Goal: Transaction & Acquisition: Purchase product/service

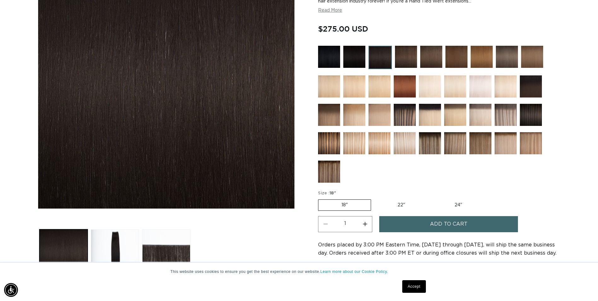
scroll to position [0, 553]
click at [398, 208] on label "22" Variant sold out or unavailable" at bounding box center [401, 204] width 54 height 11
click at [374, 198] on input "22" Variant sold out or unavailable" at bounding box center [374, 198] width 0 height 0
radio input "true"
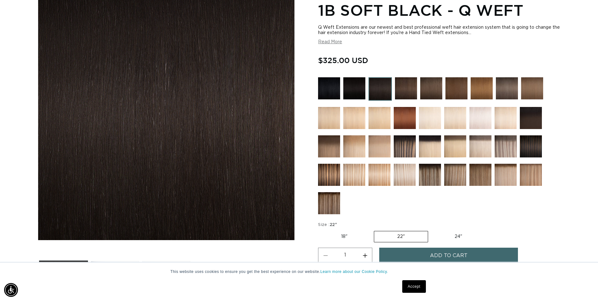
scroll to position [0, 1106]
click at [331, 200] on img at bounding box center [329, 203] width 22 height 22
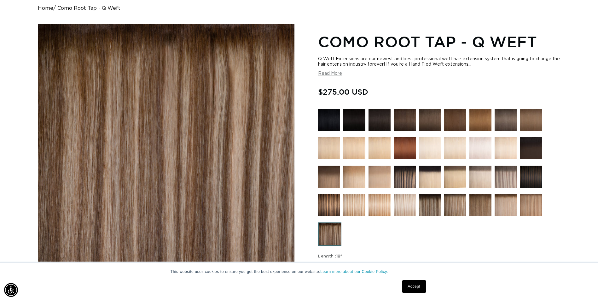
scroll to position [0, 553]
click at [327, 210] on img at bounding box center [329, 205] width 22 height 22
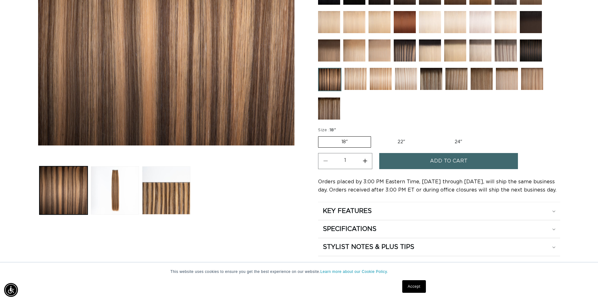
scroll to position [0, 553]
click at [125, 207] on button "Load image 2 in gallery view" at bounding box center [115, 190] width 48 height 48
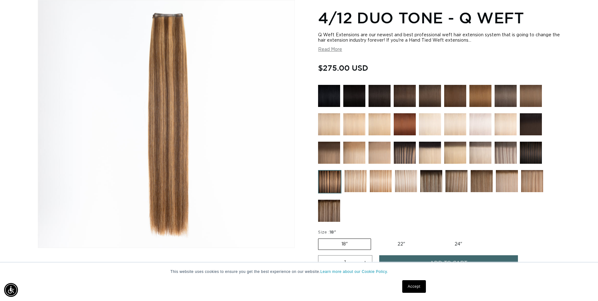
scroll to position [0, 1106]
click at [481, 172] on img at bounding box center [481, 181] width 22 height 22
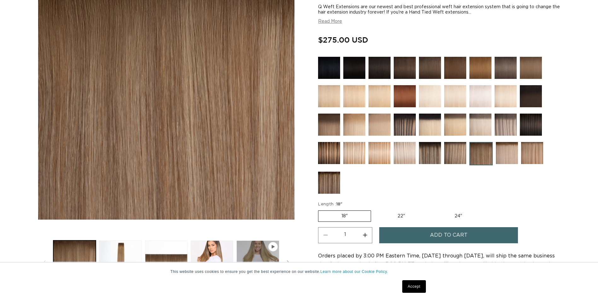
scroll to position [126, 0]
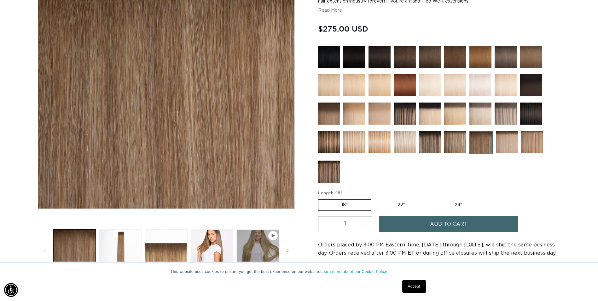
click at [433, 145] on img at bounding box center [430, 142] width 22 height 22
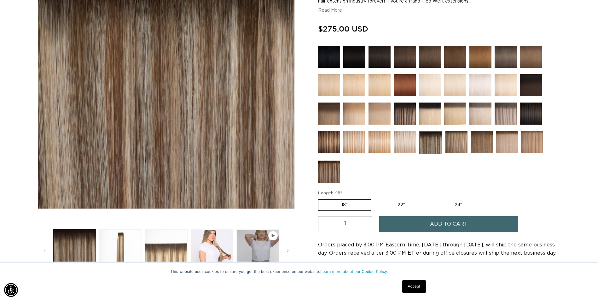
scroll to position [0, 553]
click at [334, 137] on img at bounding box center [329, 142] width 22 height 22
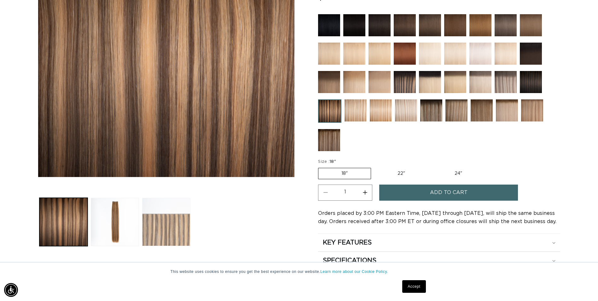
scroll to position [0, 553]
click at [364, 192] on button "Increase quantity for 4/12 Duo Tone - Q Weft" at bounding box center [365, 192] width 14 height 16
type input "2"
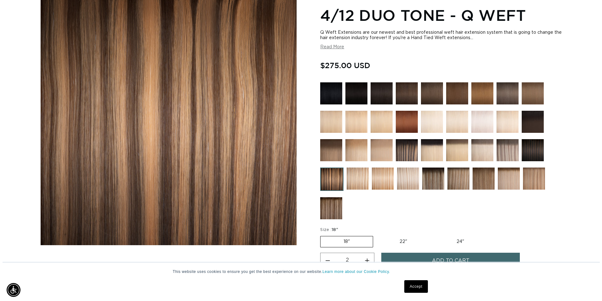
scroll to position [158, 0]
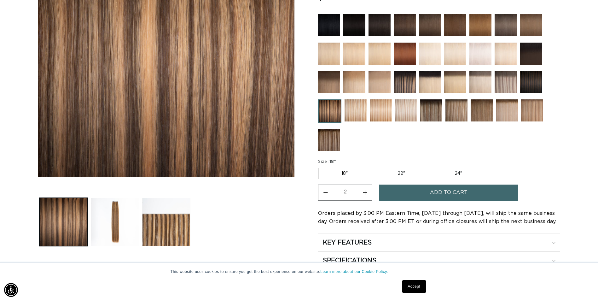
click at [407, 192] on button "Add to cart" at bounding box center [448, 192] width 139 height 16
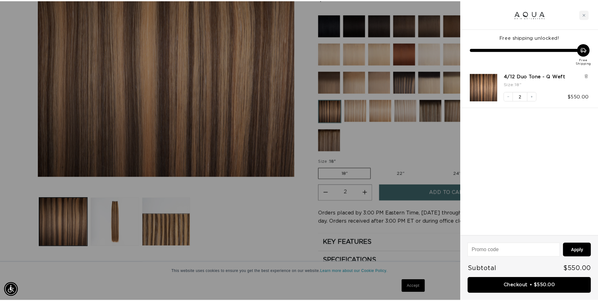
scroll to position [0, 0]
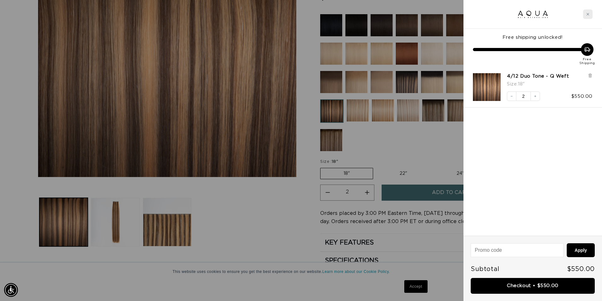
click at [587, 13] on icon "Close cart" at bounding box center [588, 14] width 3 height 3
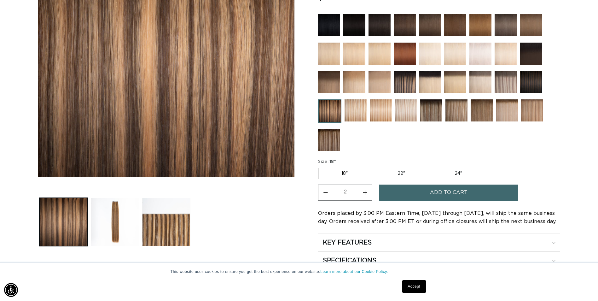
scroll to position [0, 553]
click at [406, 176] on label "22" Variant sold out or unavailable" at bounding box center [401, 173] width 54 height 11
click at [374, 167] on input "22" Variant sold out or unavailable" at bounding box center [374, 166] width 0 height 0
radio input "true"
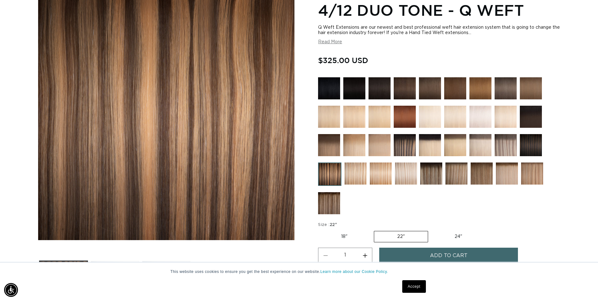
click at [363, 255] on button "Increase quantity for 4/12 Duo Tone - Q Weft" at bounding box center [365, 255] width 14 height 16
type input "2"
click at [412, 254] on button "Add to cart" at bounding box center [448, 255] width 139 height 16
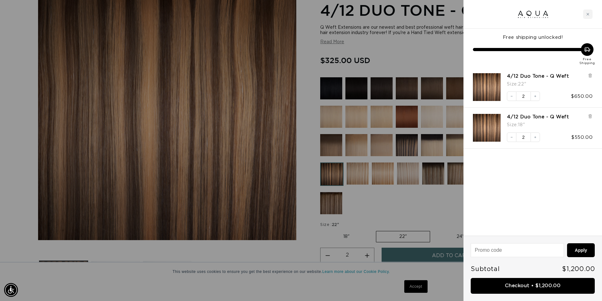
scroll to position [0, 558]
click at [591, 114] on icon at bounding box center [590, 116] width 5 height 5
click at [589, 77] on icon at bounding box center [590, 75] width 5 height 5
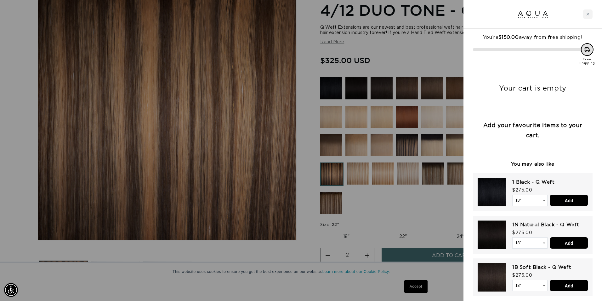
scroll to position [0, 0]
